Goal: Task Accomplishment & Management: Use online tool/utility

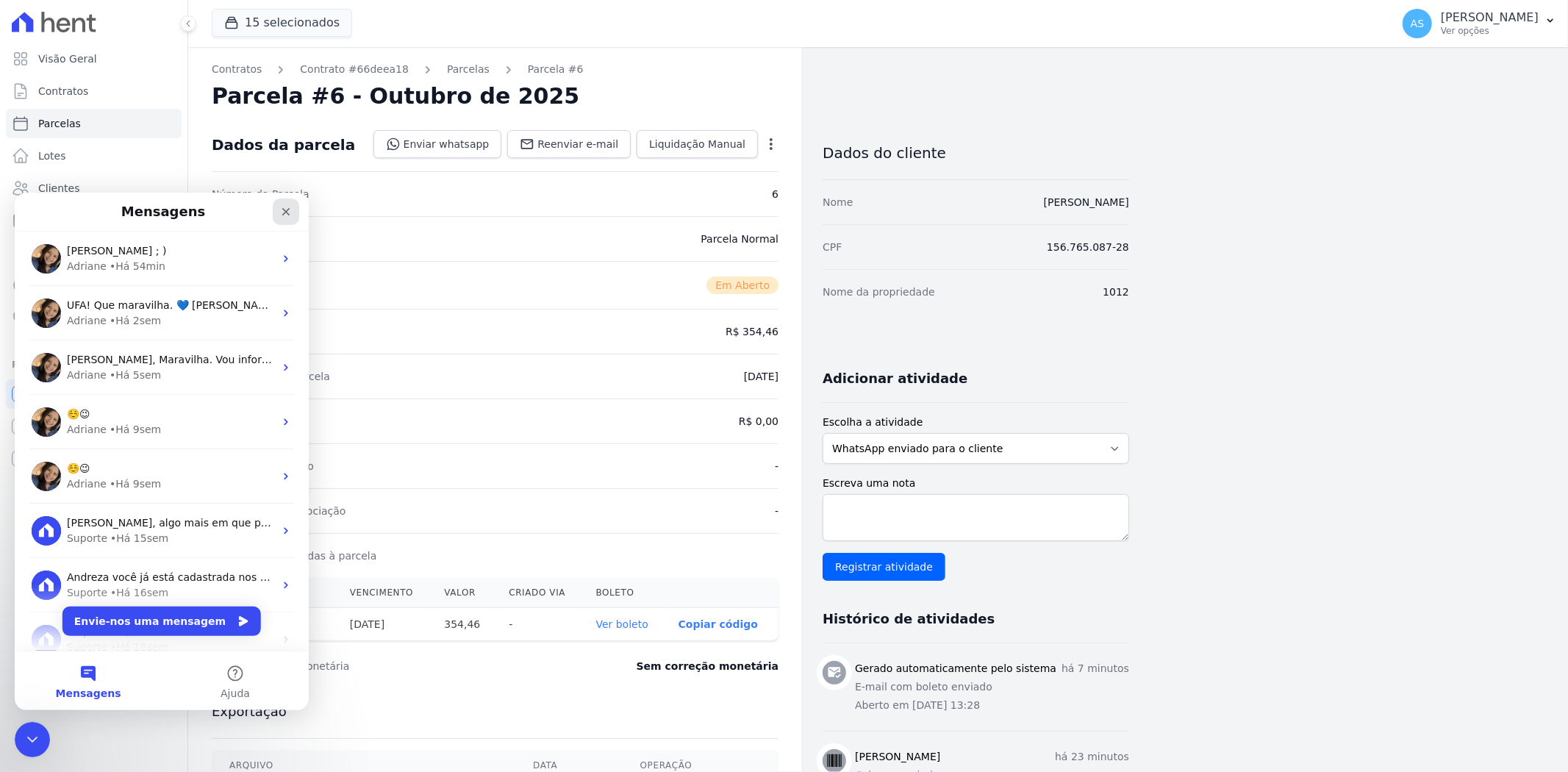
click at [284, 209] on icon "Fechar" at bounding box center [287, 212] width 8 height 8
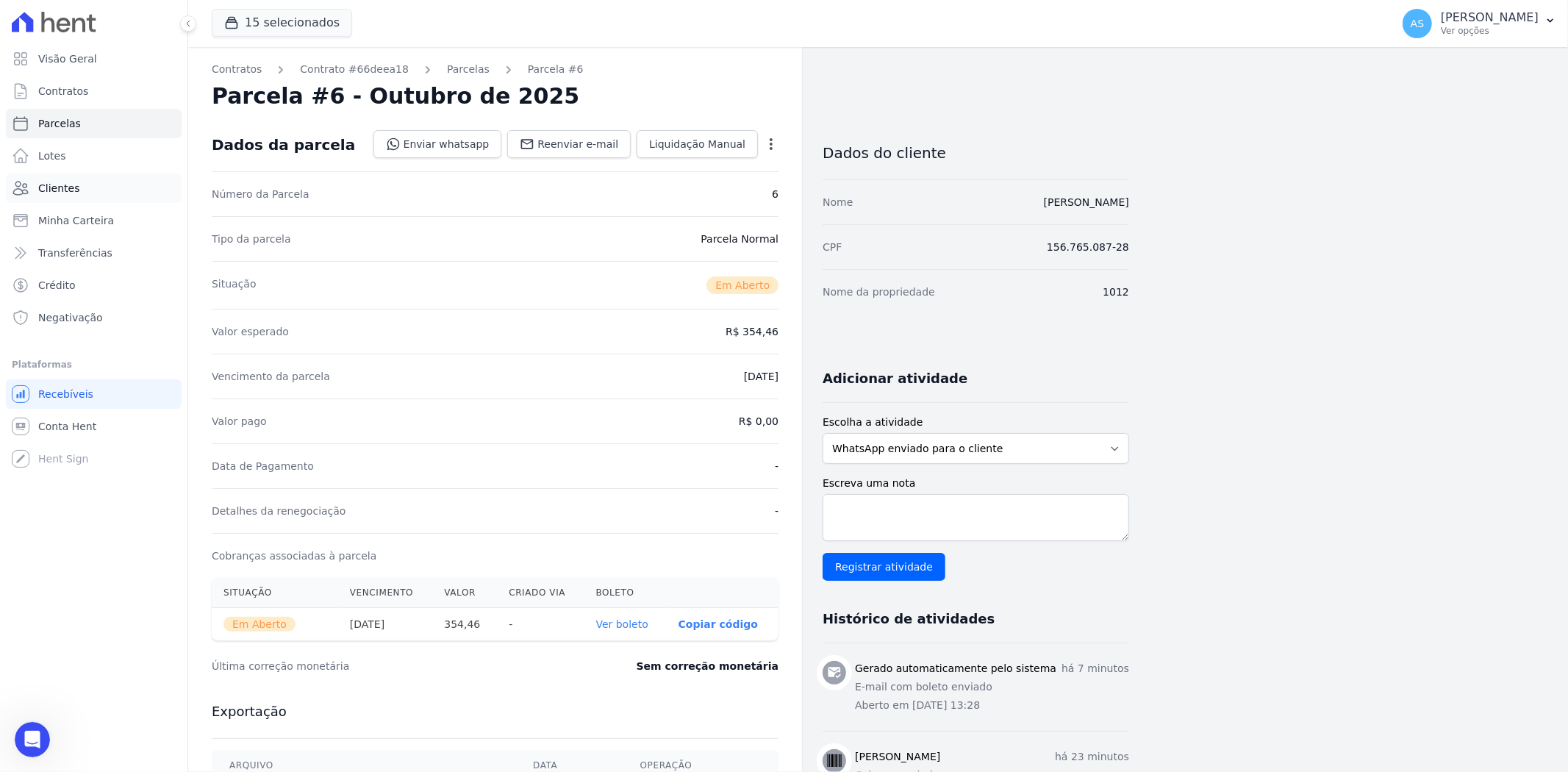
click at [67, 196] on link "Clientes" at bounding box center [94, 188] width 176 height 30
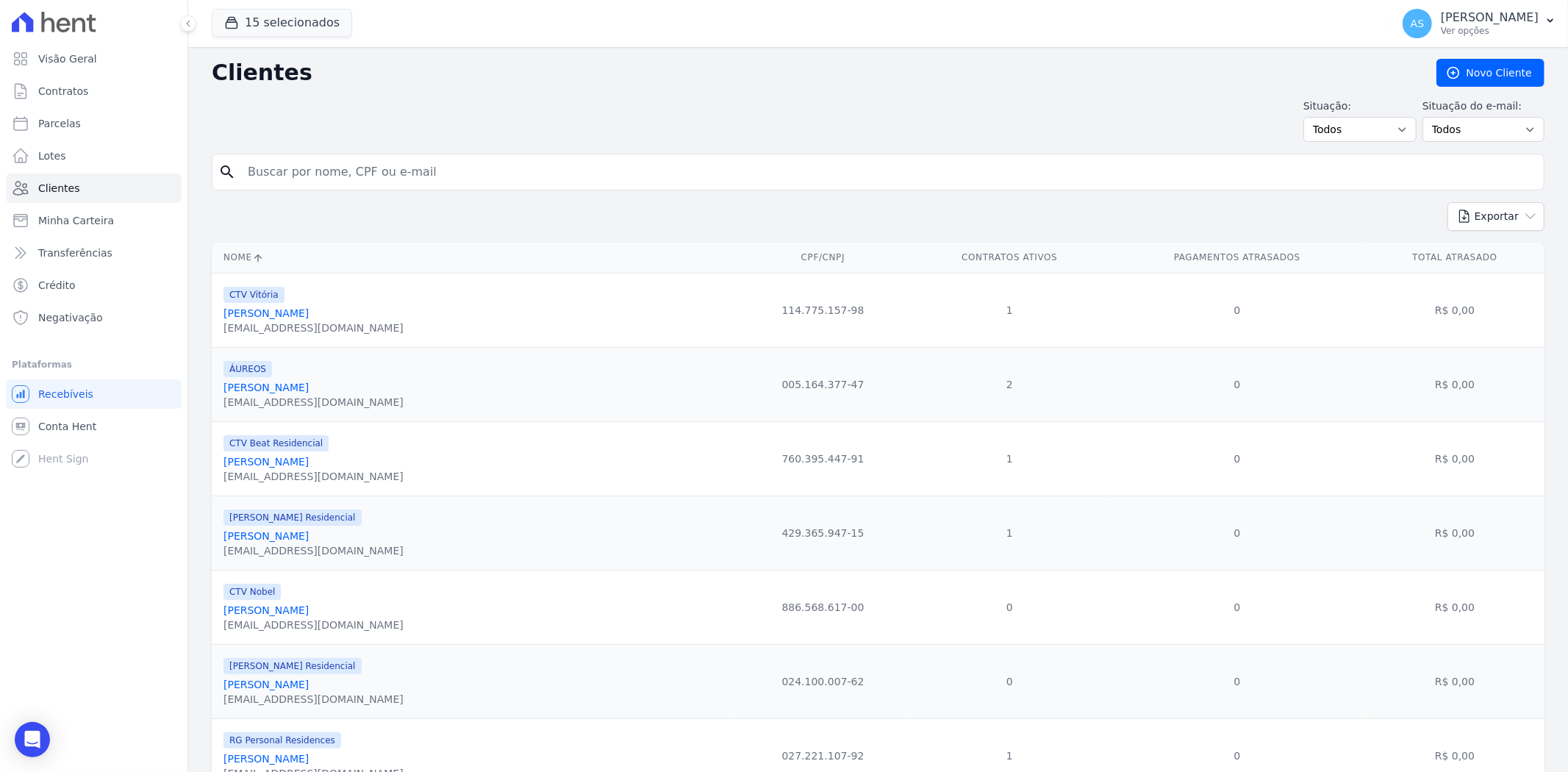
click at [263, 175] on input "search" at bounding box center [889, 172] width 1299 height 30
paste input "[PERSON_NAME]"
type input "[PERSON_NAME]"
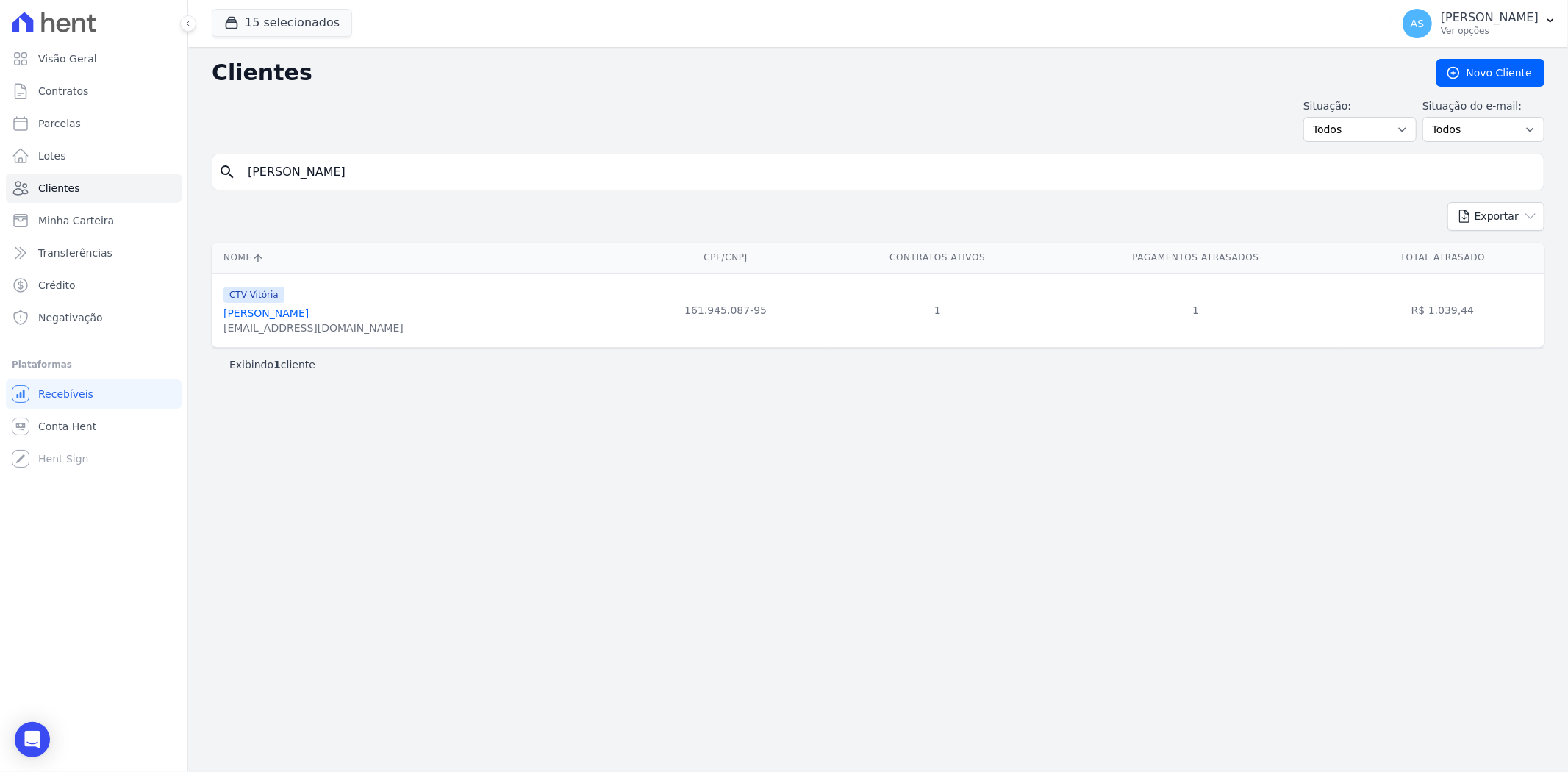
click at [308, 314] on link "[PERSON_NAME]" at bounding box center [266, 313] width 85 height 12
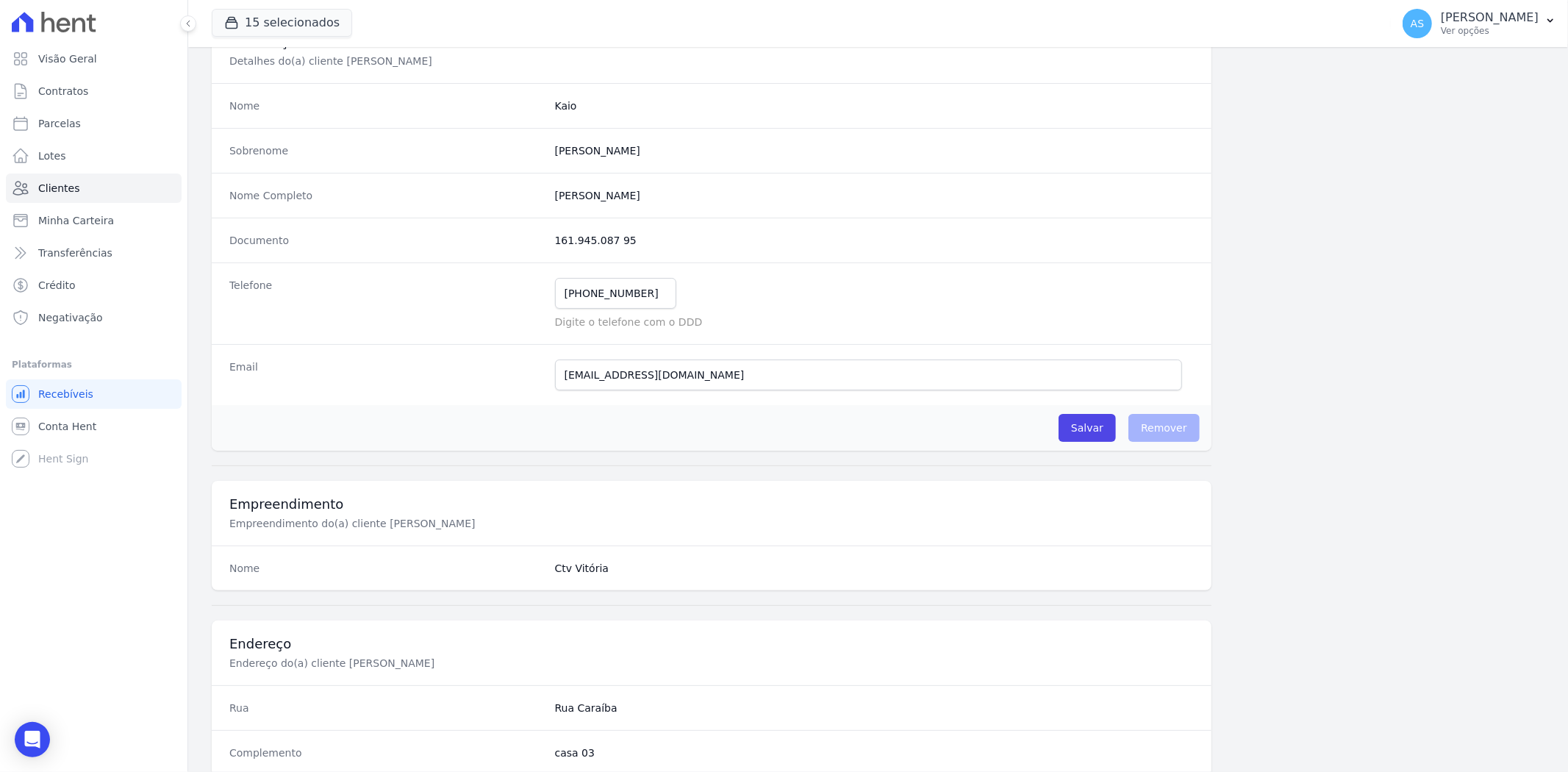
scroll to position [82, 0]
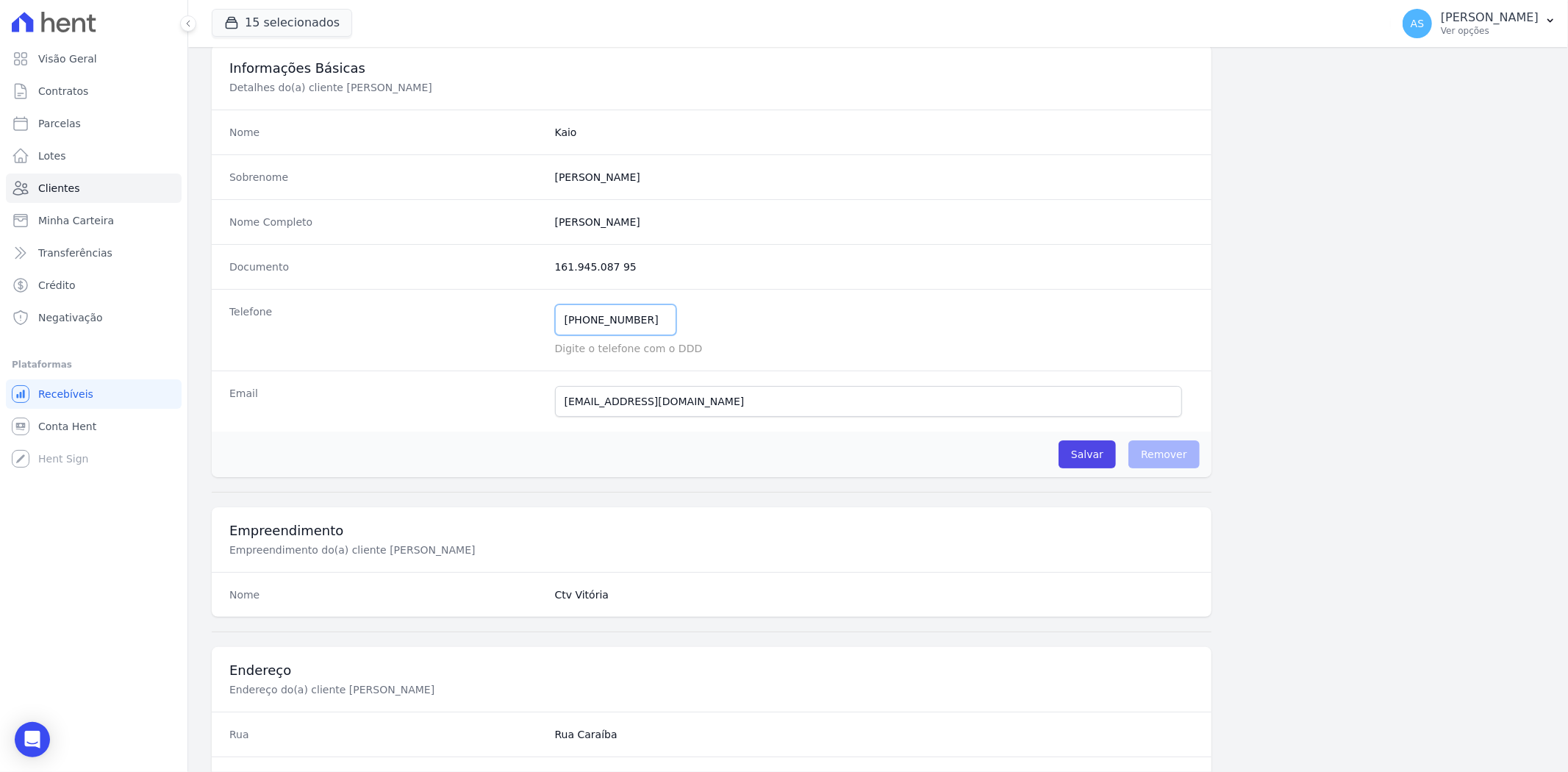
drag, startPoint x: 656, startPoint y: 316, endPoint x: 486, endPoint y: 333, distance: 170.8
click at [486, 333] on div "Telefone [PHONE_NUMBER] Mensagem de SMS ainda não enviada.. Mensagem de [PERSON…" at bounding box center [711, 329] width 1000 height 82
click at [1488, 19] on p "[PERSON_NAME]" at bounding box center [1489, 17] width 98 height 15
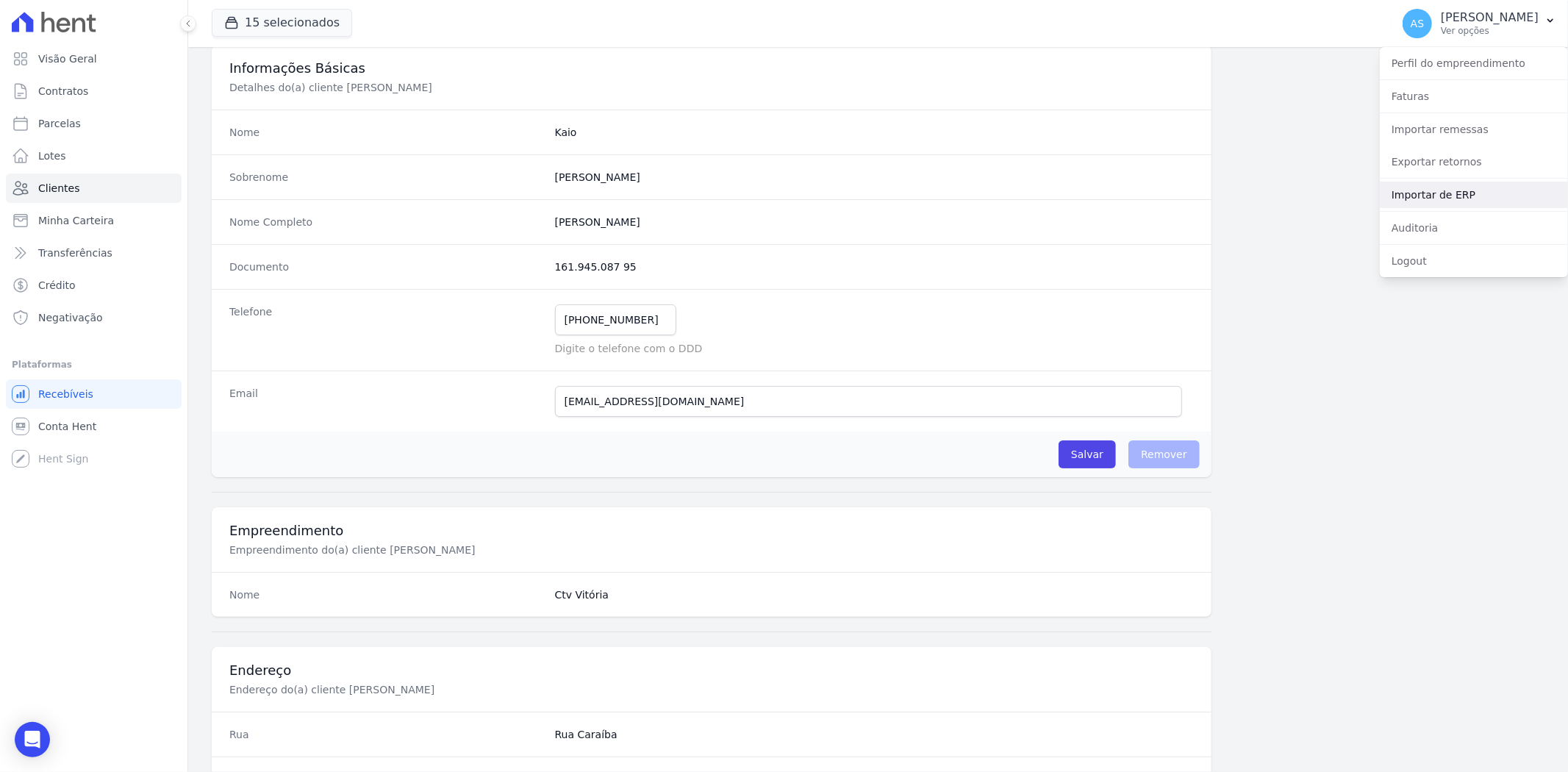
click at [1440, 197] on link "Importar de ERP" at bounding box center [1474, 195] width 188 height 27
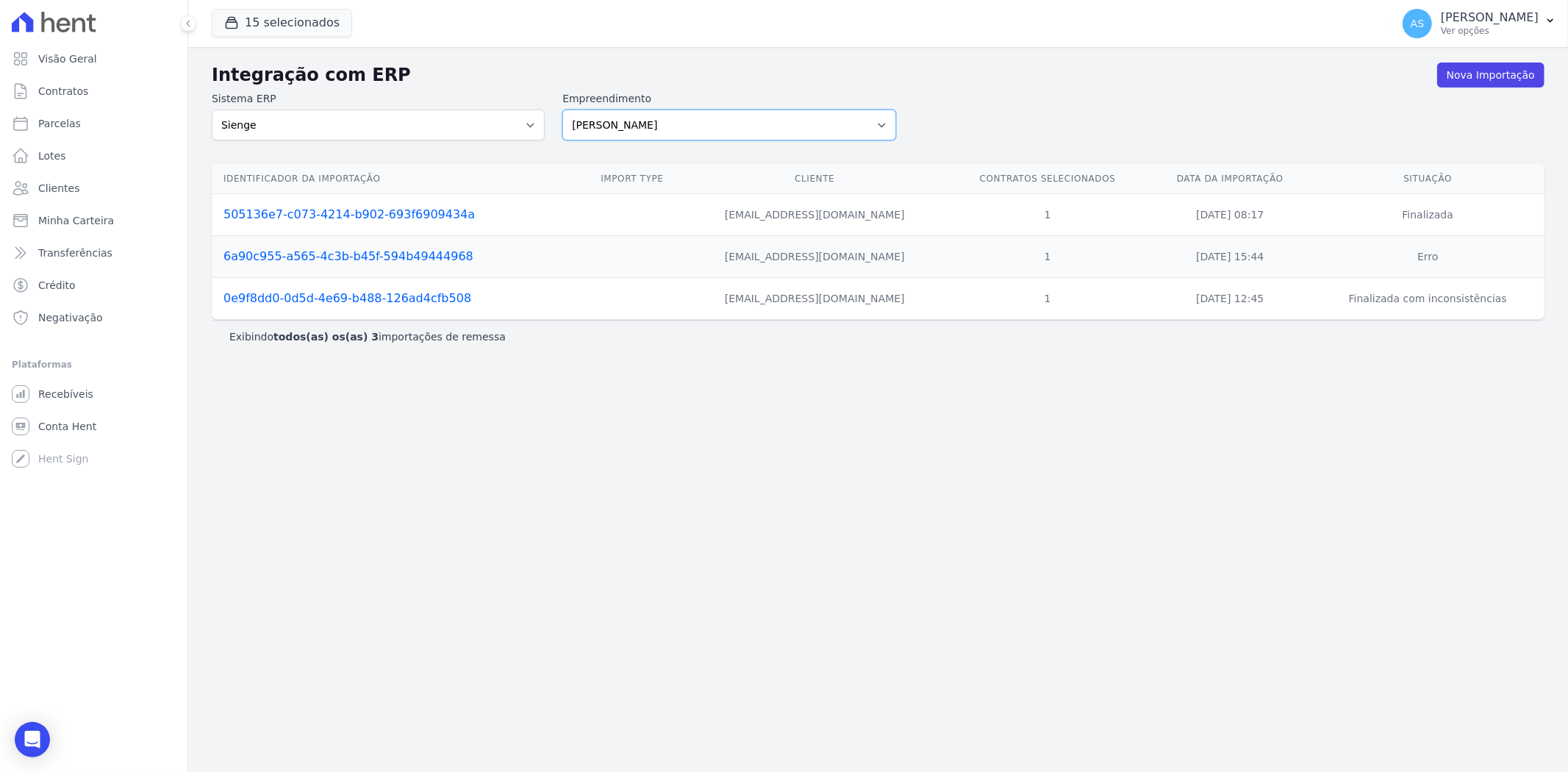
click at [885, 121] on select "[PERSON_NAME] Art Prime - [PERSON_NAME] Unique CTV Beat Residencial CTV Mob CTV…" at bounding box center [729, 125] width 333 height 31
select select "99ecfb74-b06a-4265-b540-74287d60a3a4"
click at [563, 110] on select "[PERSON_NAME] Art Prime - [PERSON_NAME] Unique CTV Beat Residencial CTV Mob CTV…" at bounding box center [729, 125] width 333 height 31
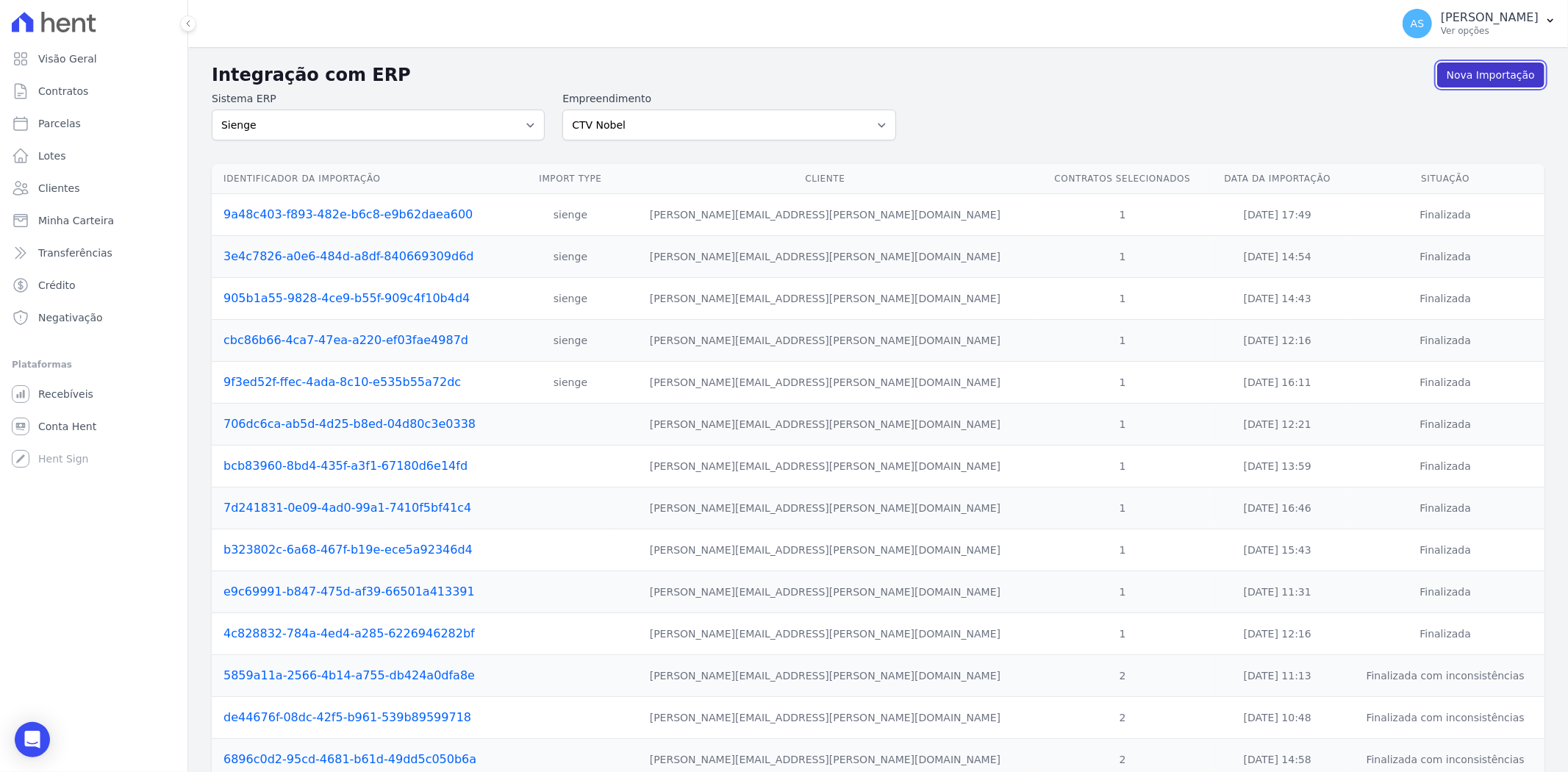
click at [1478, 71] on link "Nova Importação" at bounding box center [1491, 74] width 108 height 25
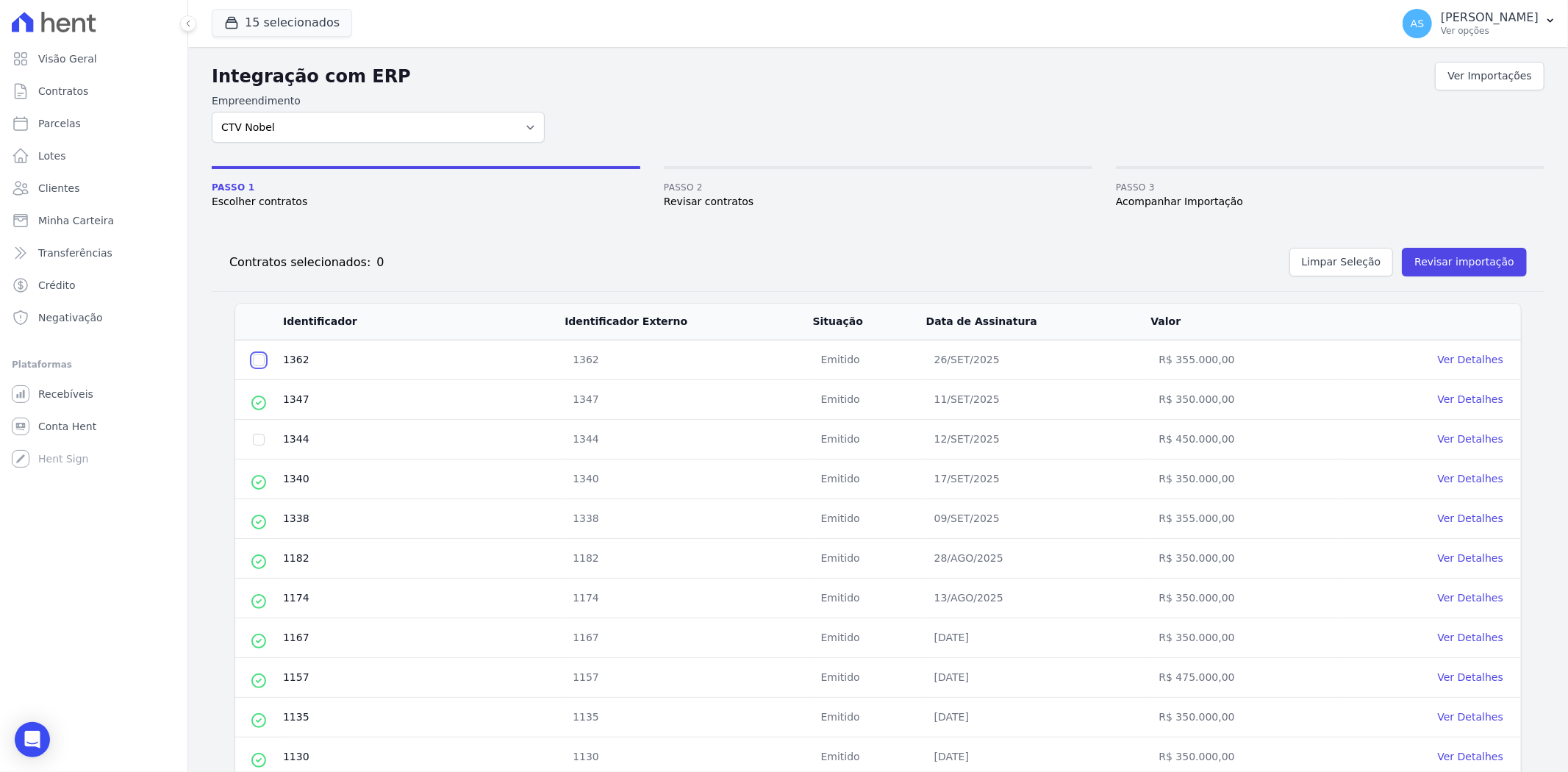
click at [262, 356] on input "checkbox" at bounding box center [259, 360] width 12 height 12
checkbox input "true"
click at [265, 441] on td at bounding box center [259, 440] width 47 height 40
click at [259, 441] on input "checkbox" at bounding box center [259, 440] width 12 height 12
checkbox input "true"
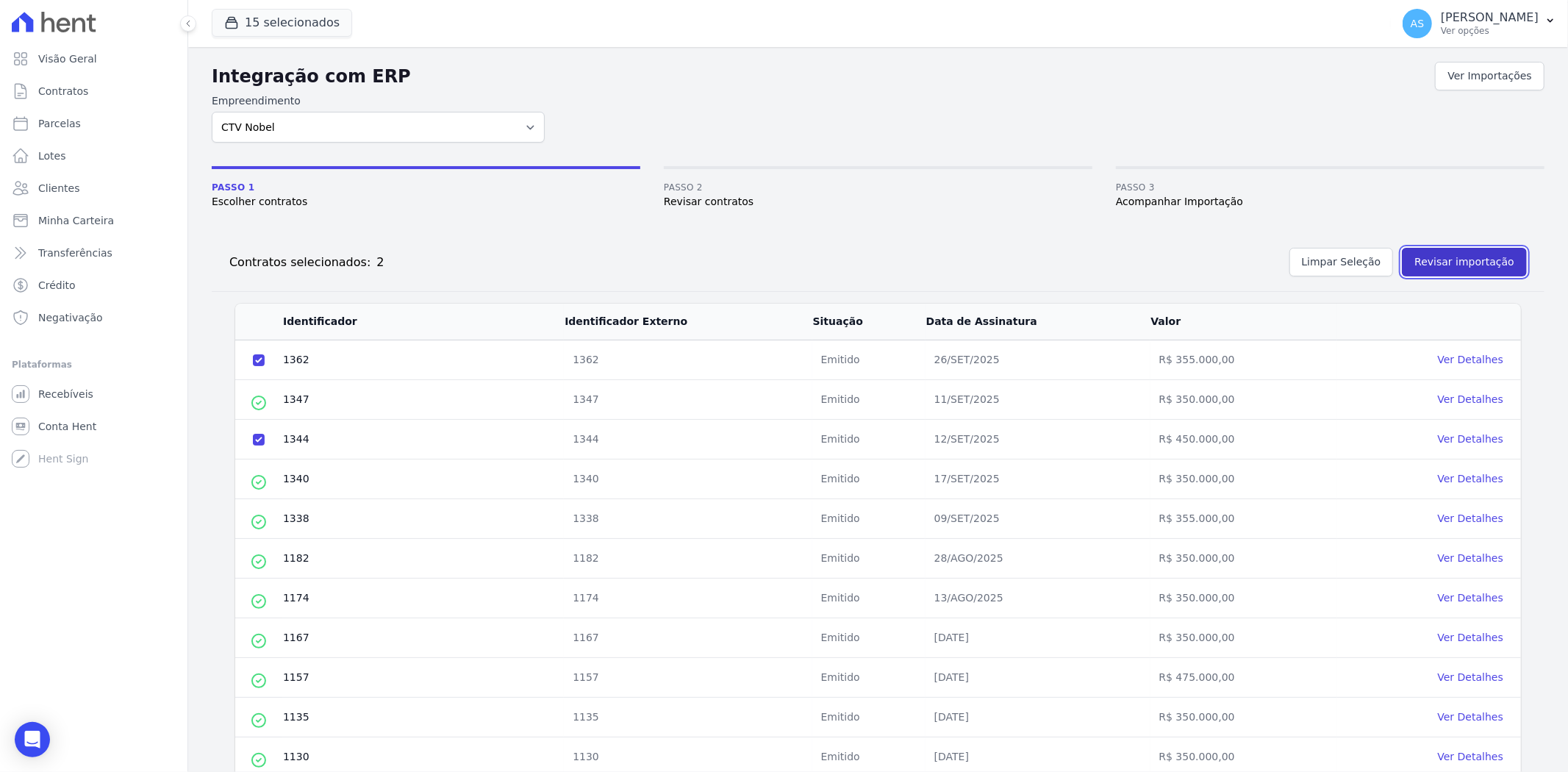
click at [1439, 265] on button "Revisar importação" at bounding box center [1464, 262] width 125 height 29
click at [254, 360] on input "checkbox" at bounding box center [259, 360] width 12 height 12
checkbox input "true"
click at [1439, 262] on button "Revisar importação" at bounding box center [1464, 262] width 125 height 29
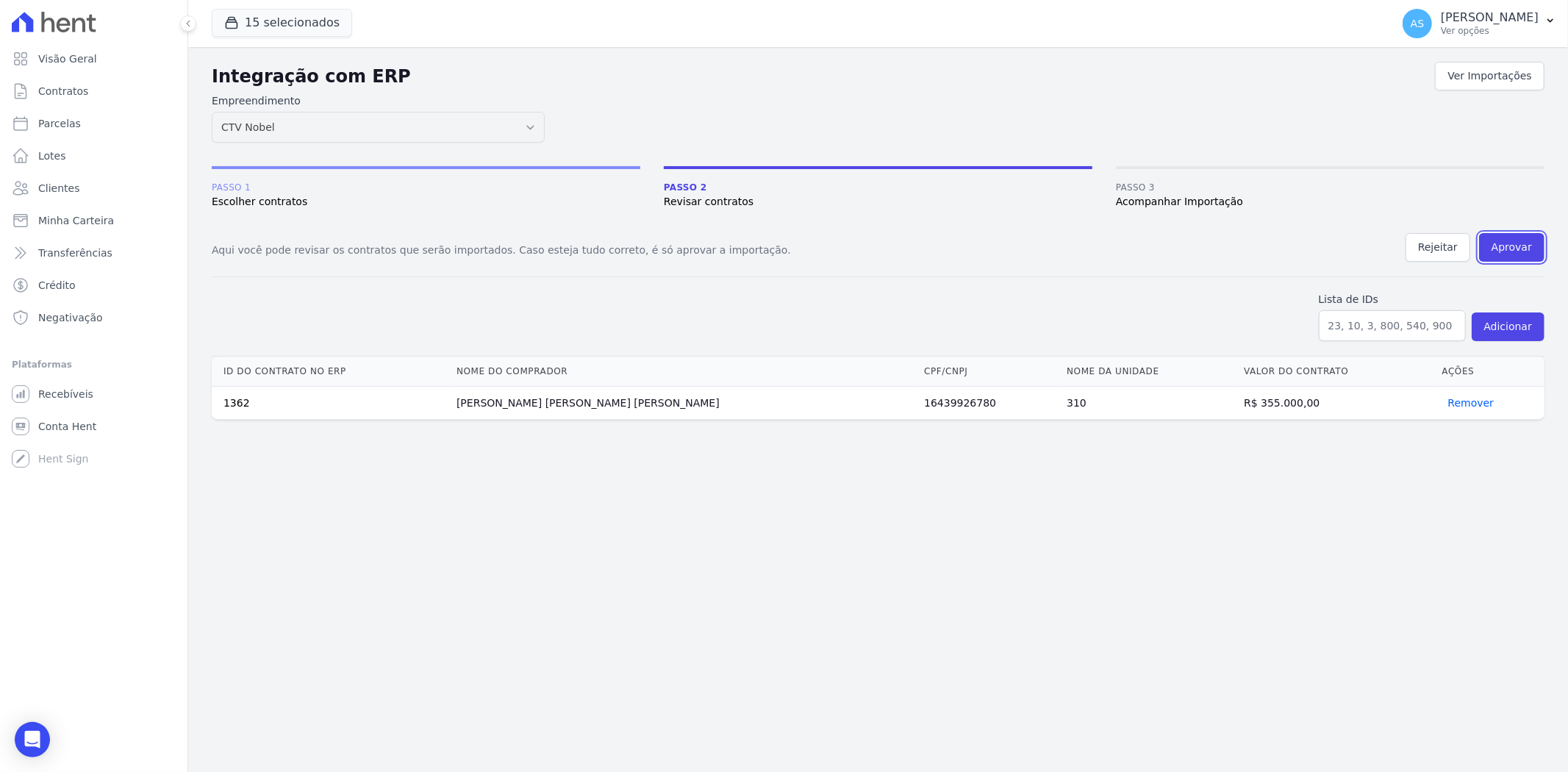
drag, startPoint x: 1518, startPoint y: 239, endPoint x: 841, endPoint y: 98, distance: 691.5
click at [1518, 238] on button "Aprovar" at bounding box center [1512, 247] width 65 height 29
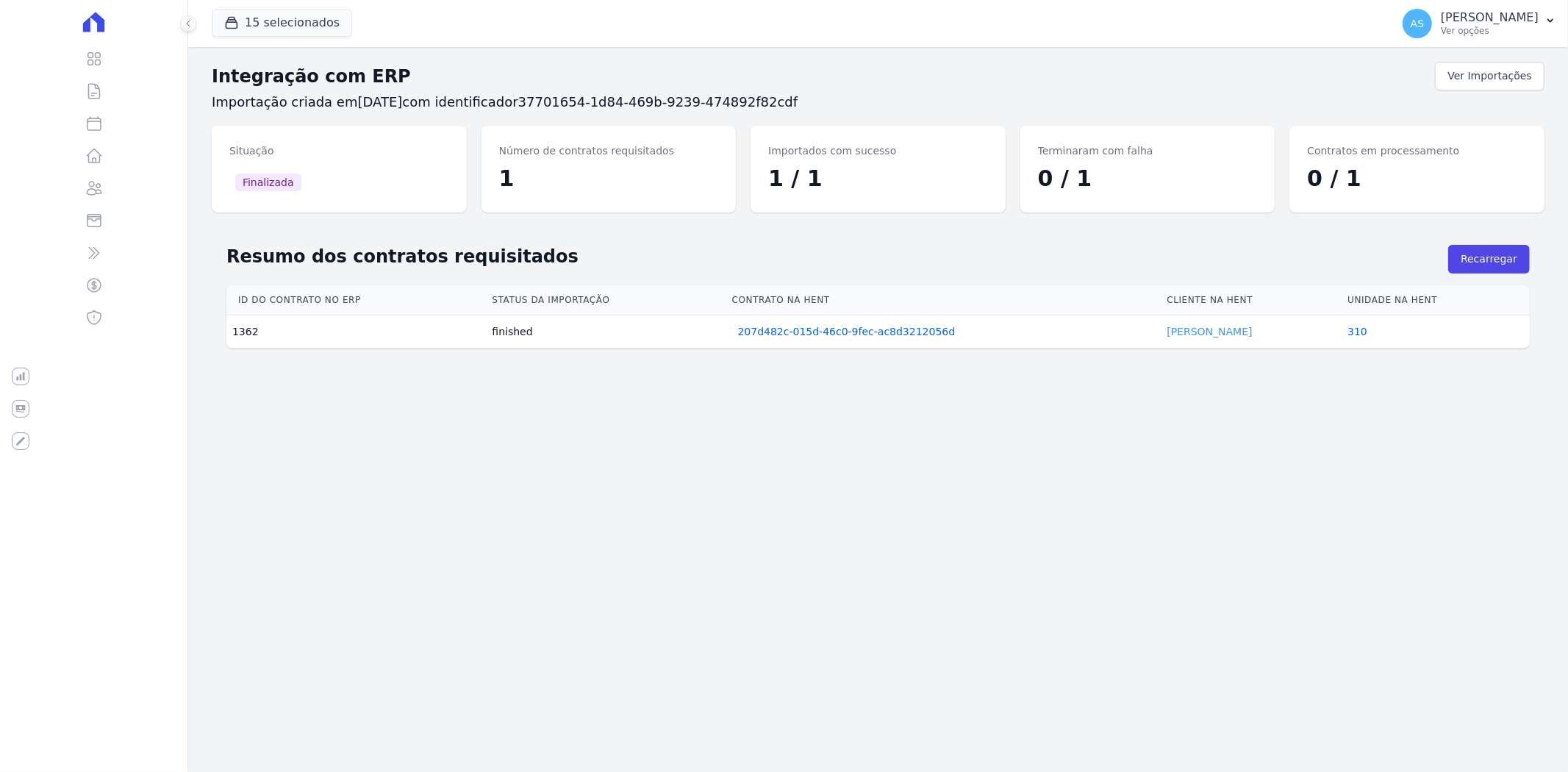
click at [1204, 331] on link "MATHEUS CARVALHO" at bounding box center [1209, 331] width 85 height 12
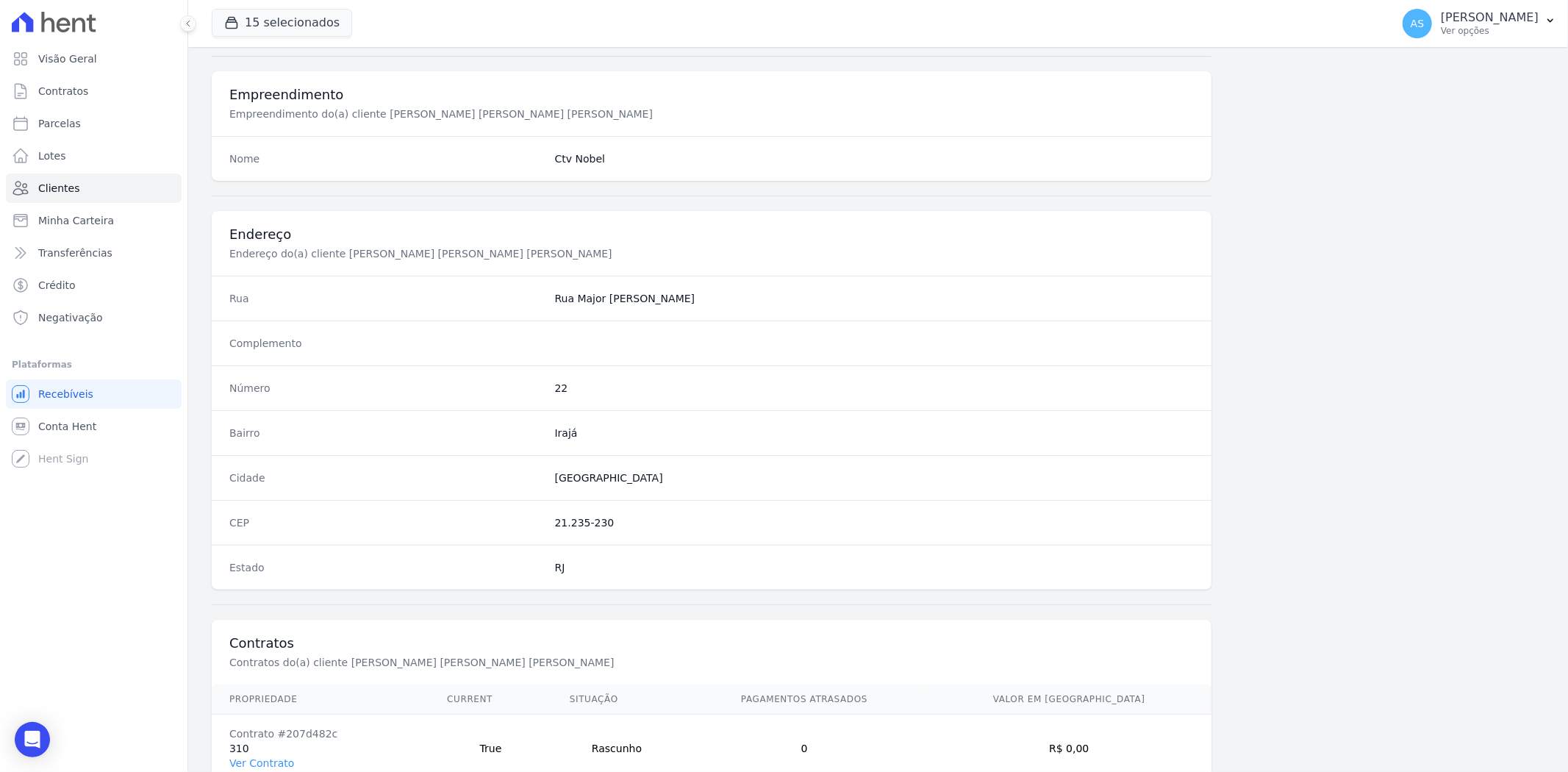
scroll to position [606, 0]
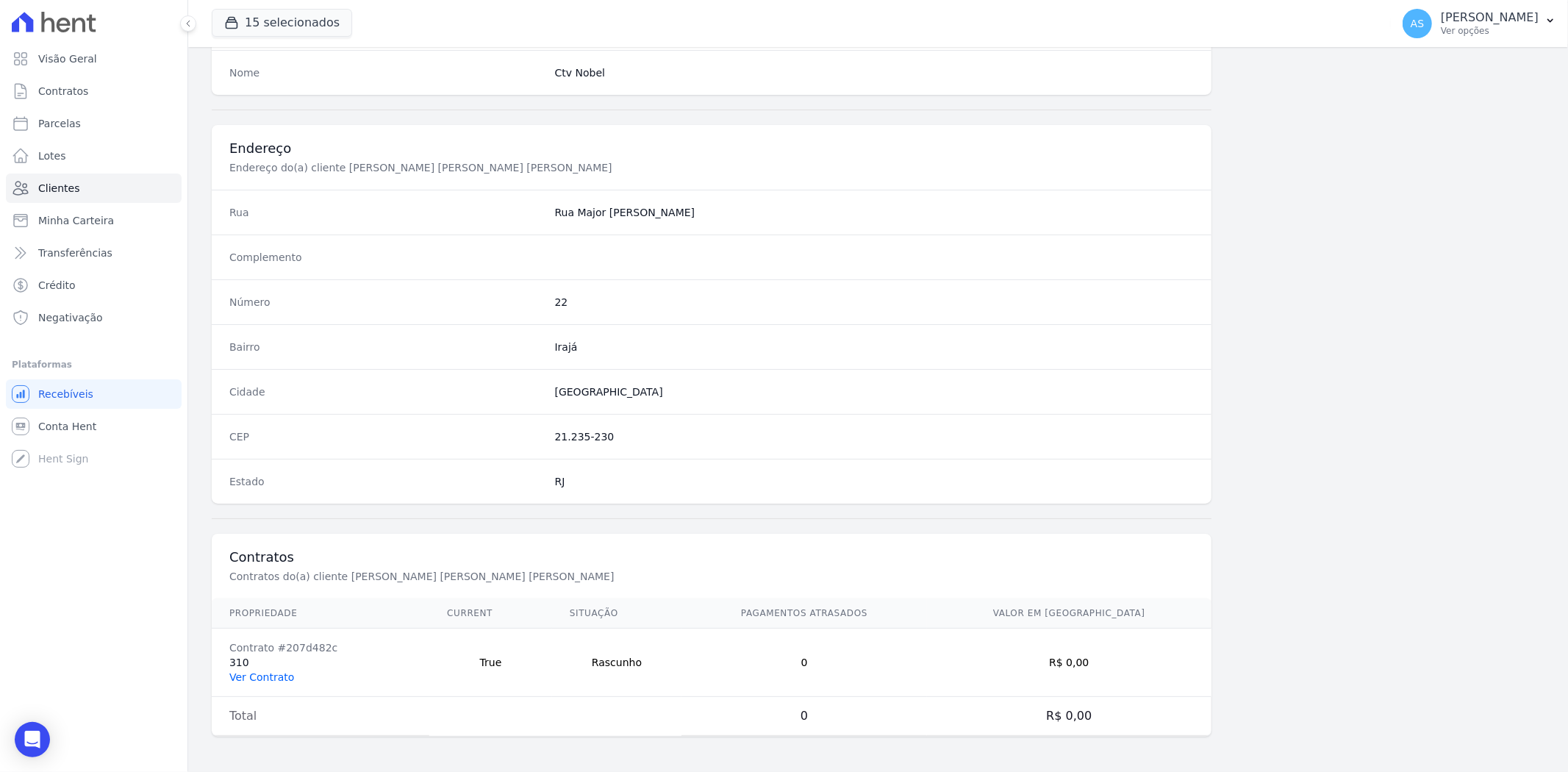
click at [240, 676] on link "Ver Contrato" at bounding box center [261, 677] width 64 height 12
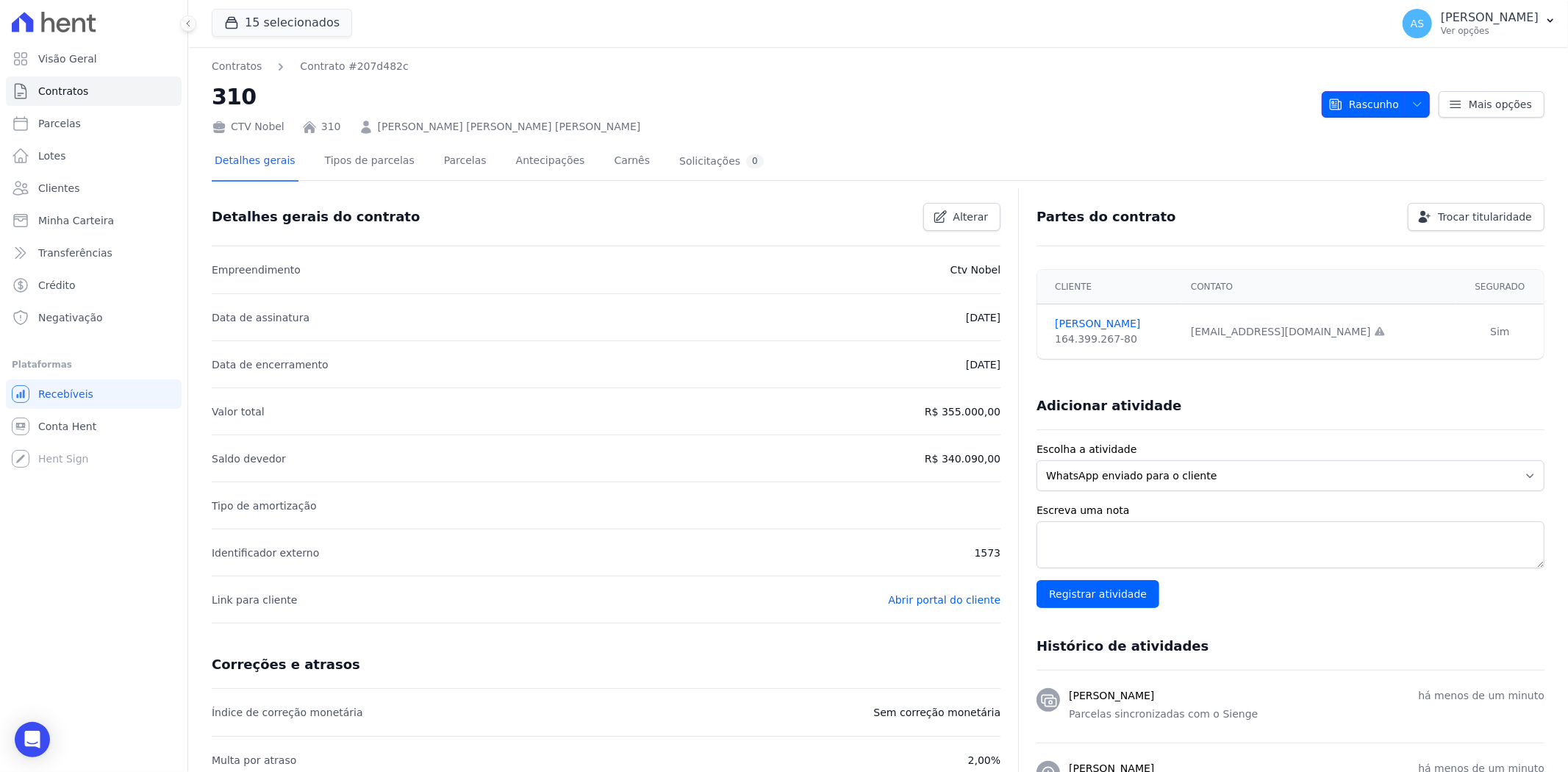
click at [1406, 97] on span "button" at bounding box center [1414, 105] width 19 height 24
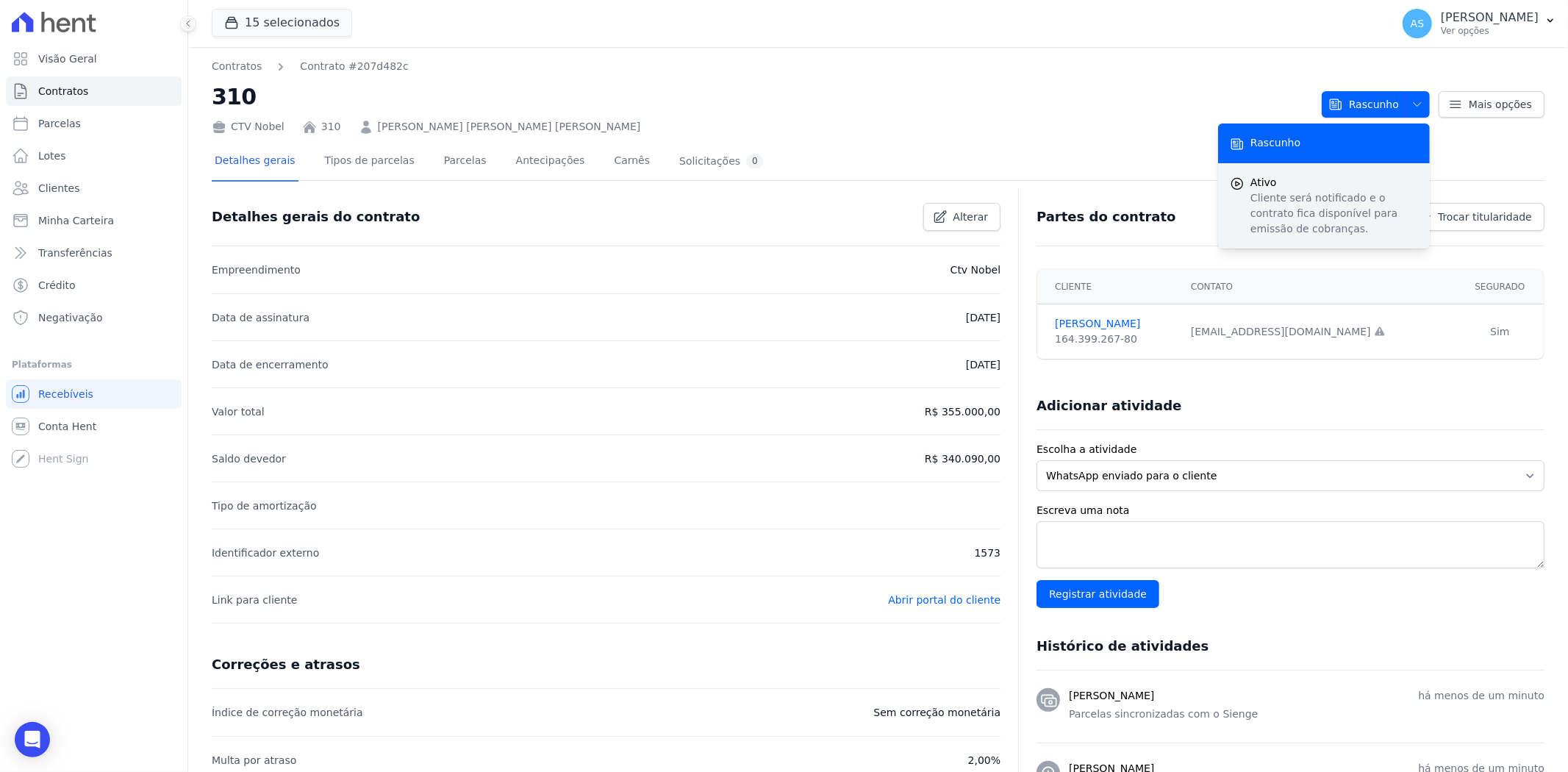
click at [1301, 195] on p "Cliente será notificado e o contrato fica disponível para emissão de cobranças." at bounding box center [1335, 214] width 168 height 46
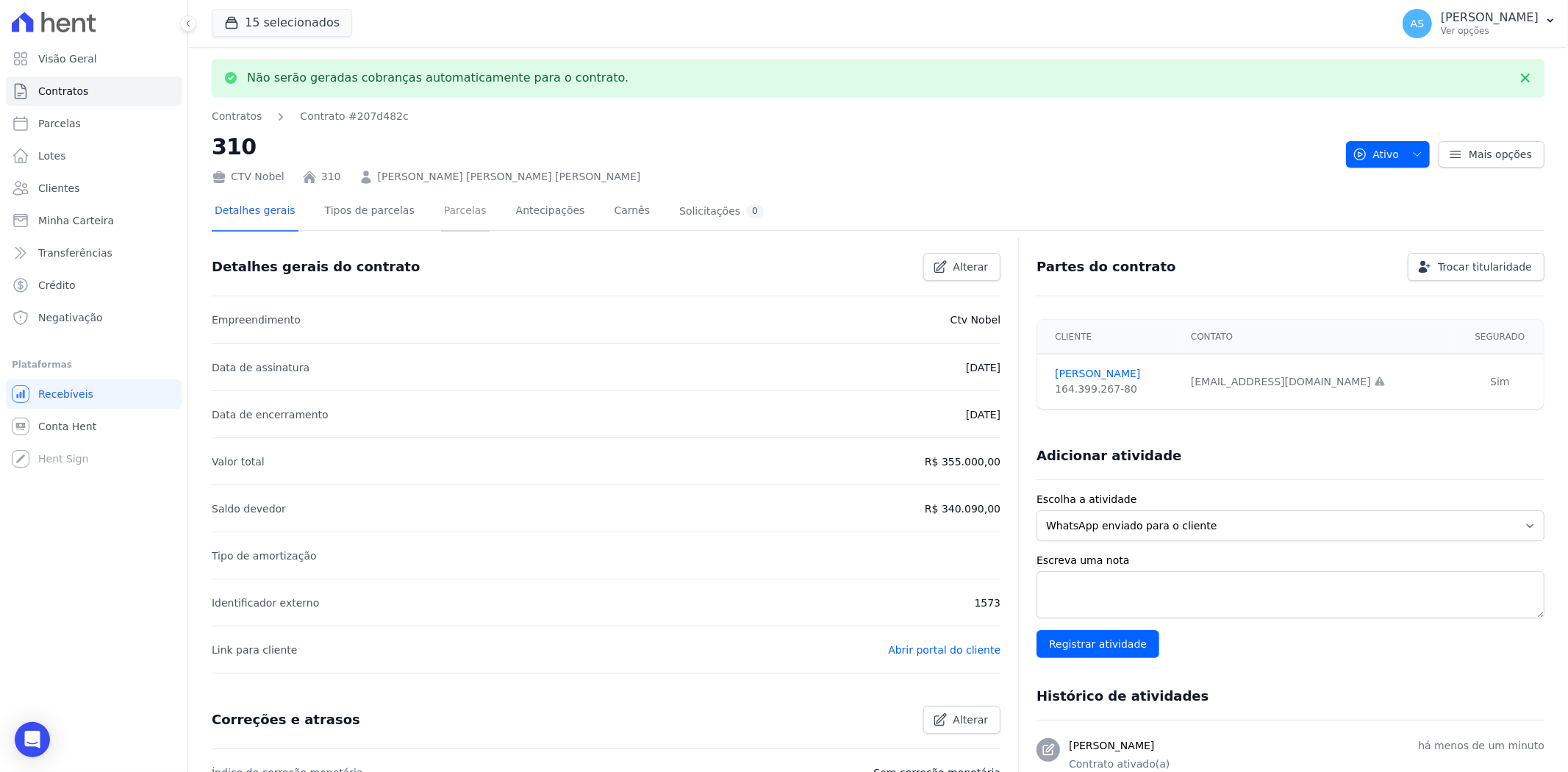
click at [443, 208] on link "Parcelas" at bounding box center [465, 212] width 48 height 39
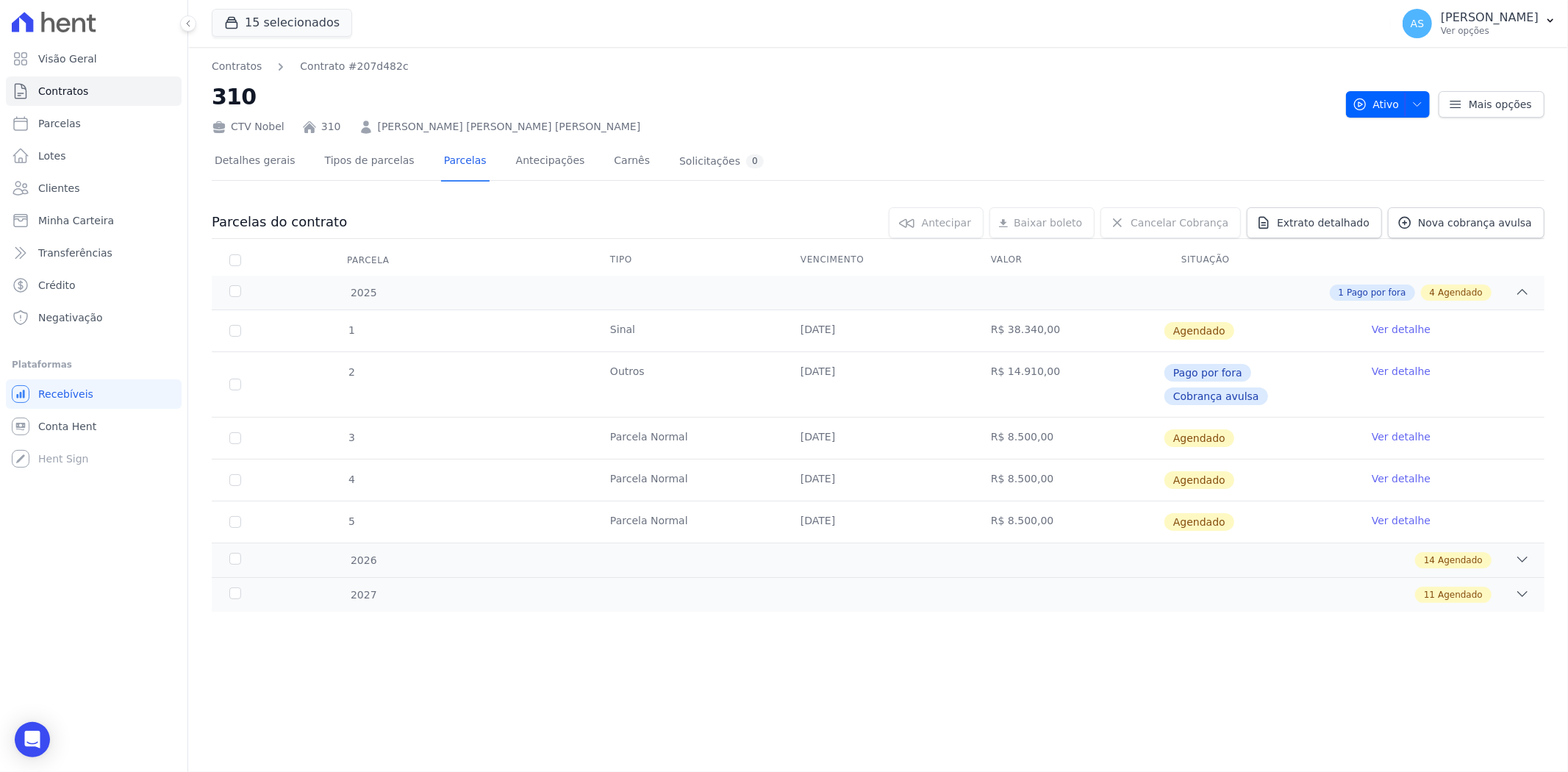
click at [1390, 328] on link "Ver detalhe" at bounding box center [1401, 329] width 58 height 15
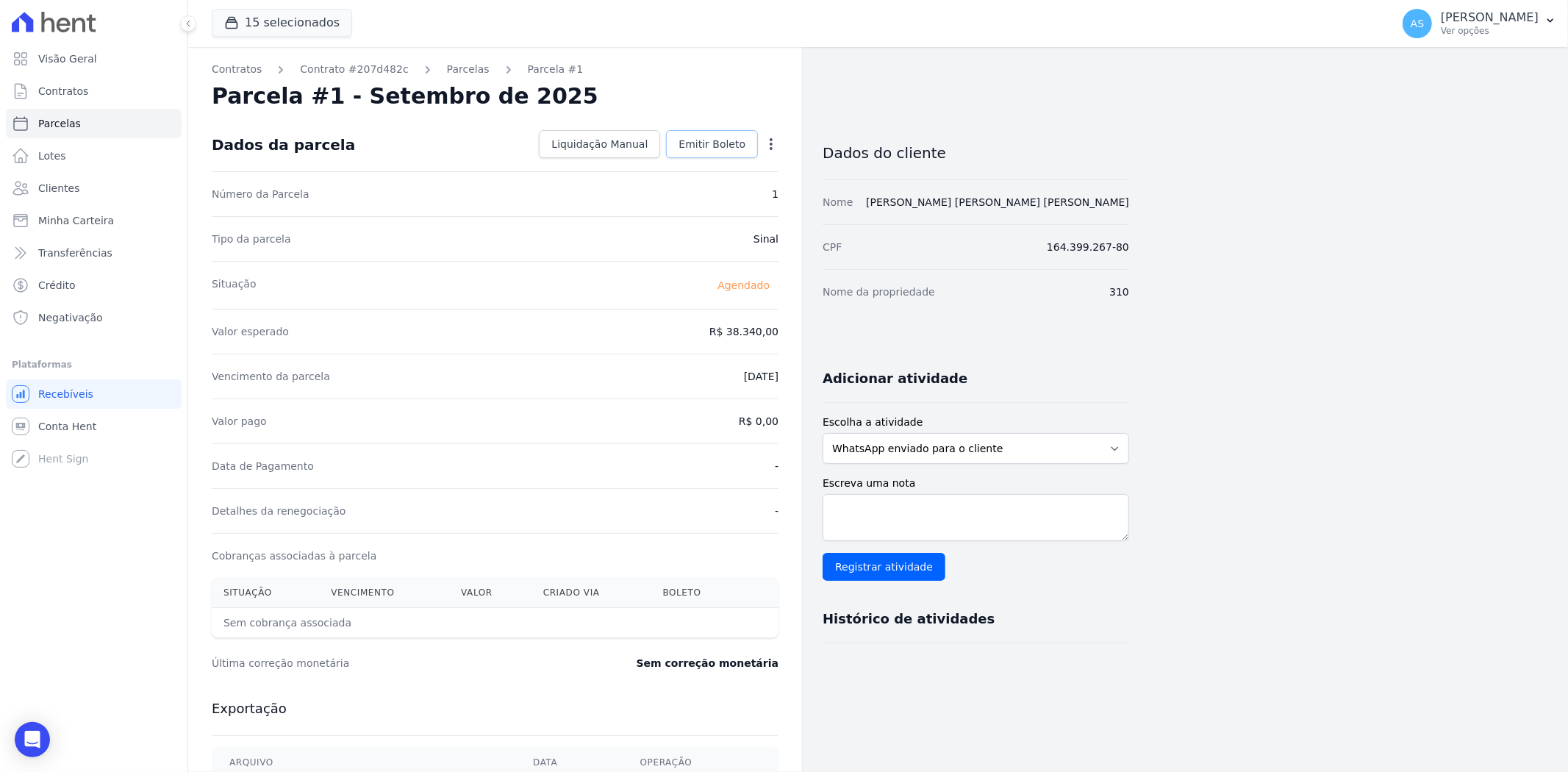
click at [719, 144] on span "Emitir Boleto" at bounding box center [712, 143] width 67 height 15
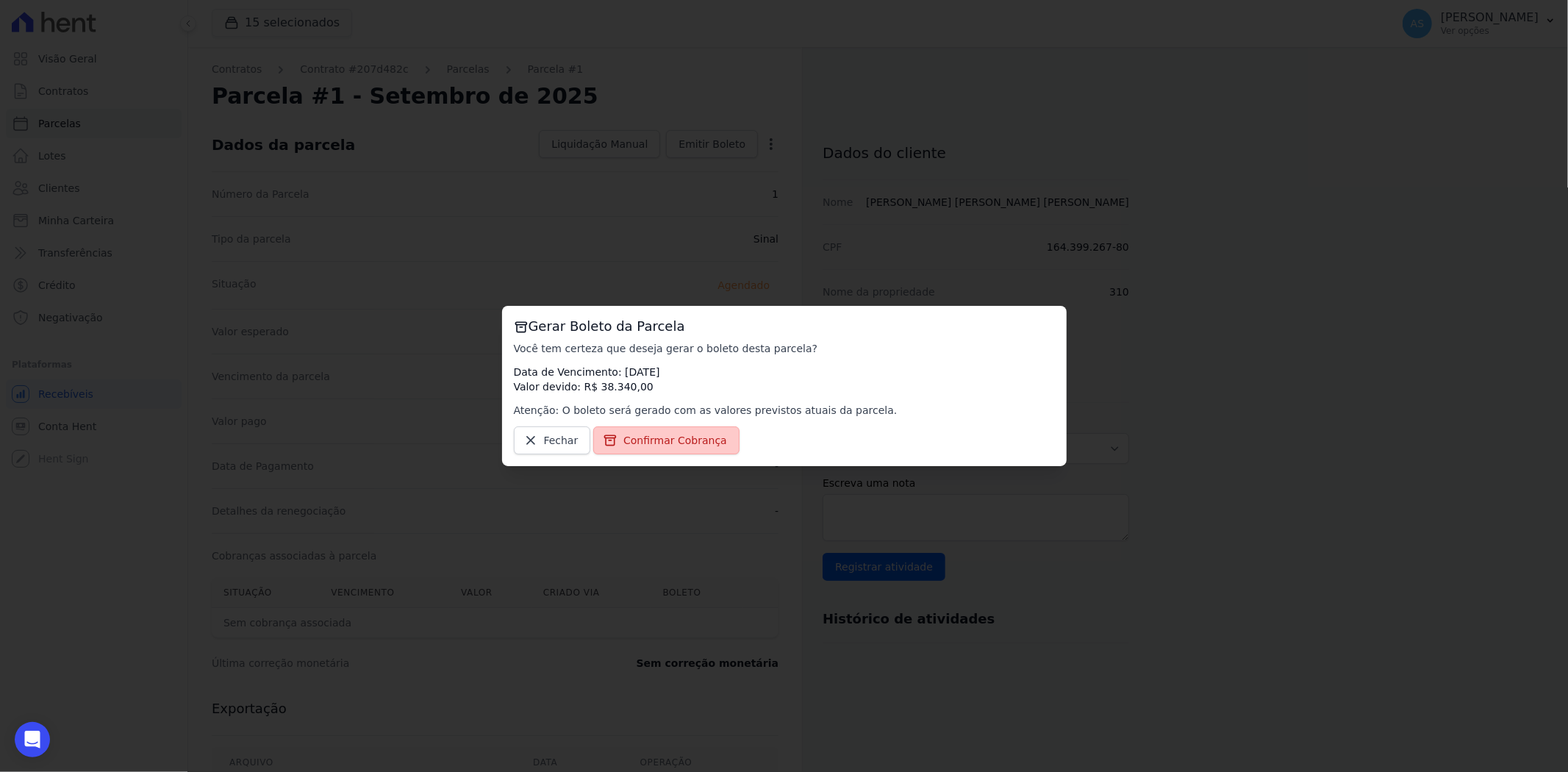
click at [669, 436] on span "Confirmar Cobrança" at bounding box center [675, 440] width 104 height 15
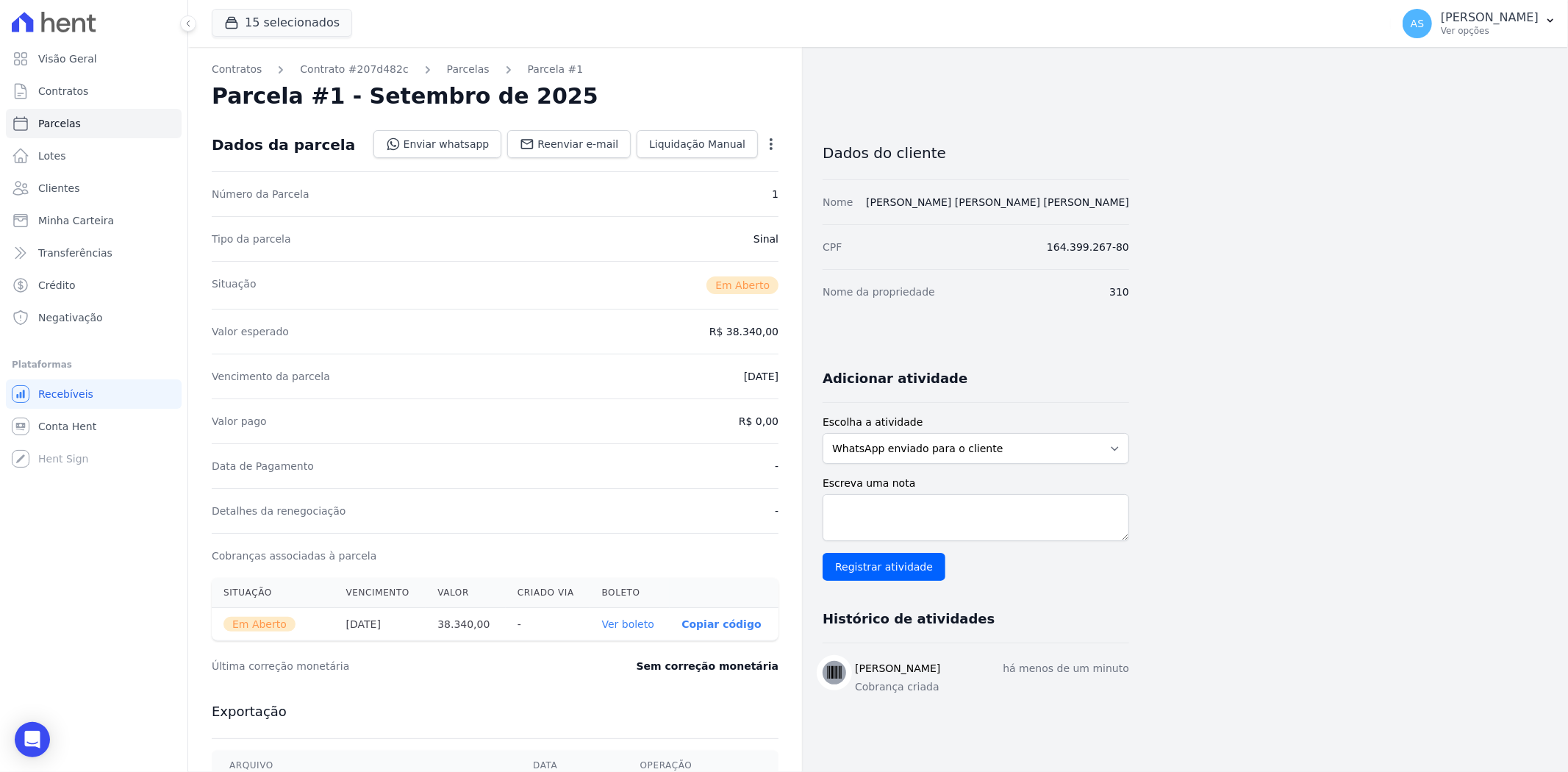
click at [636, 627] on link "Ver boleto" at bounding box center [628, 624] width 52 height 12
